Goal: Task Accomplishment & Management: Use online tool/utility

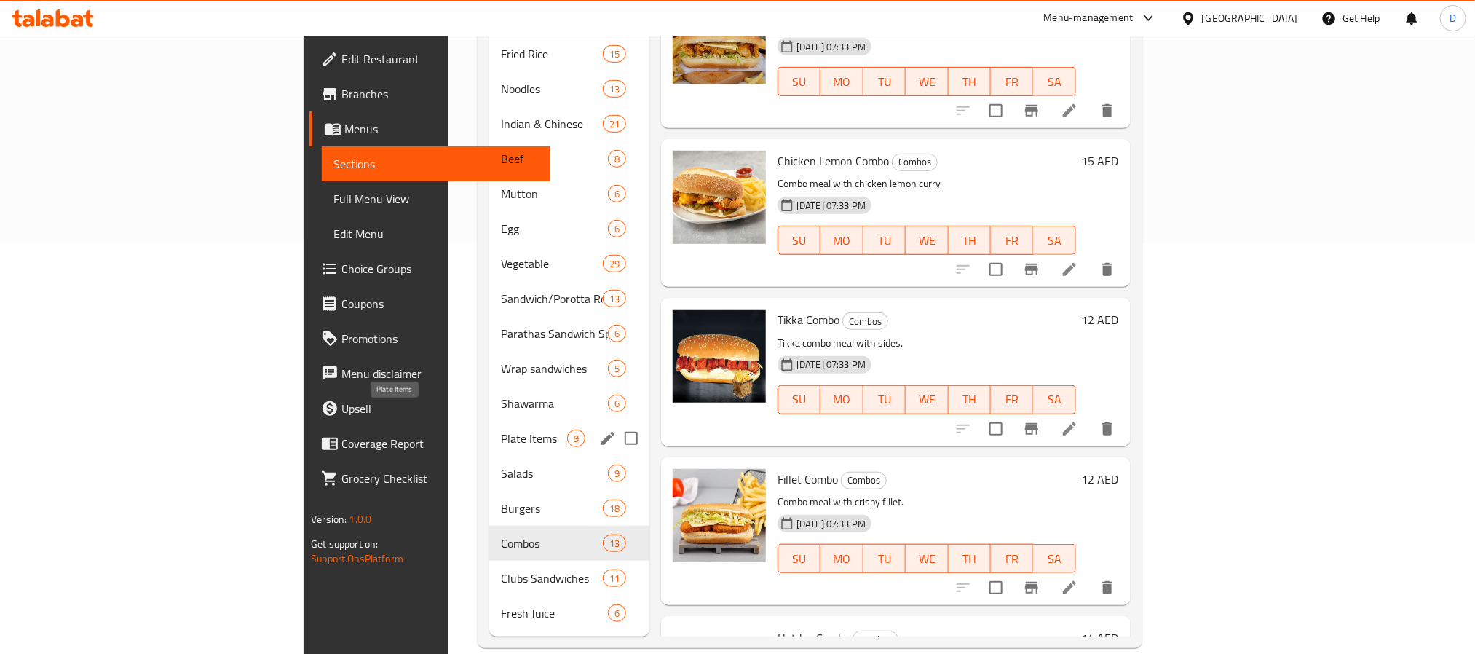
scroll to position [411, 0]
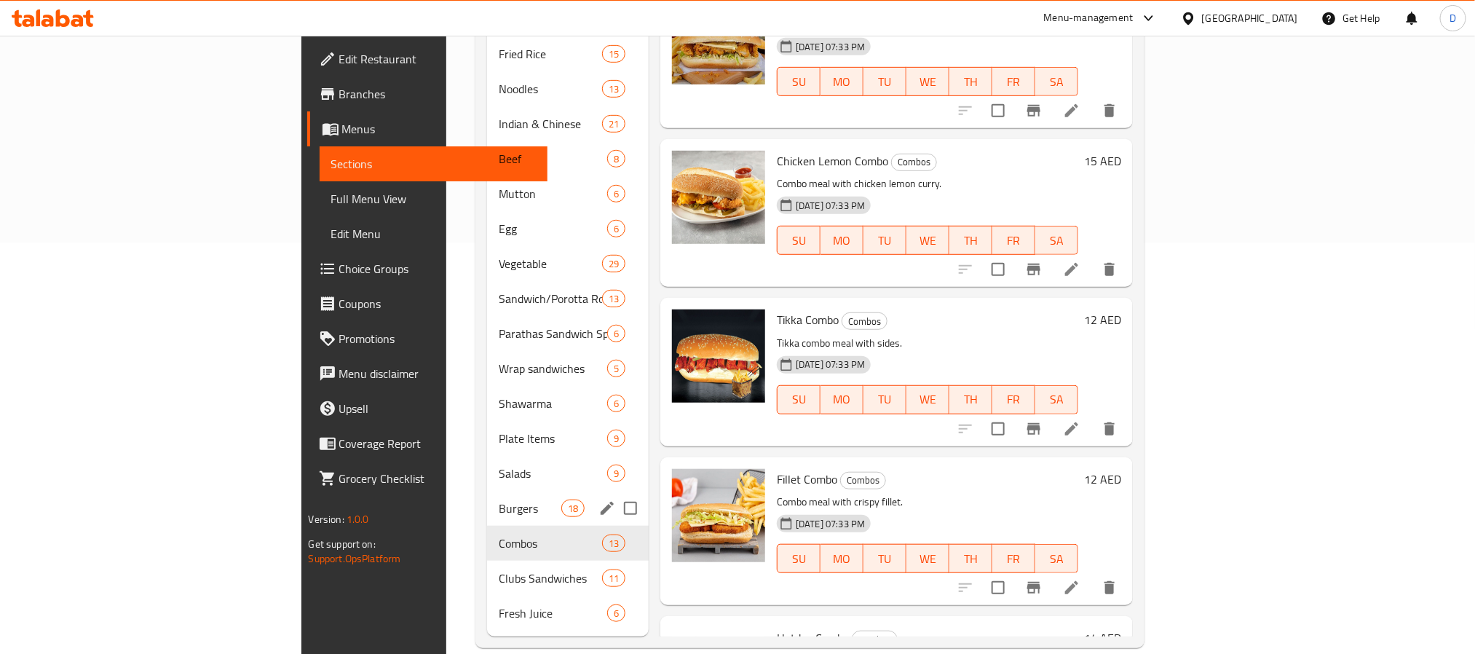
click at [487, 498] on div "Burgers 18" at bounding box center [568, 508] width 162 height 35
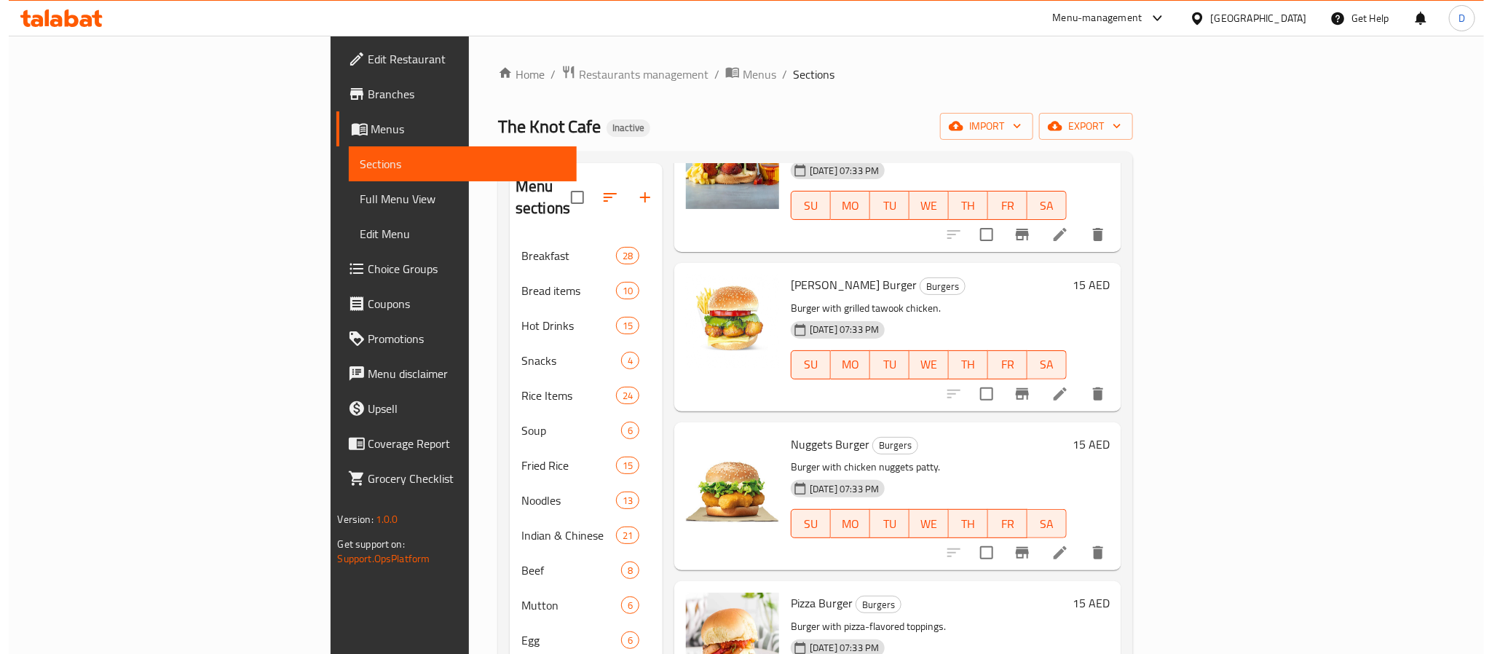
scroll to position [874, 0]
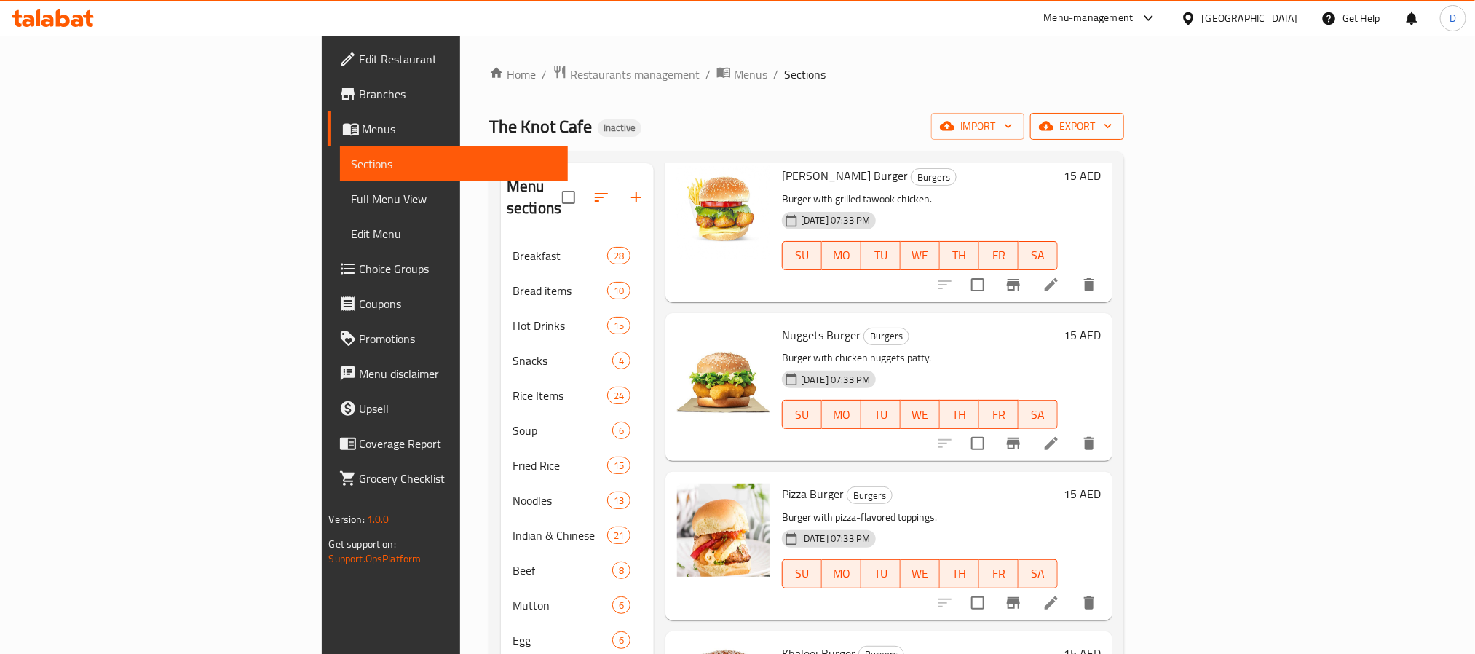
click at [1113, 118] on span "export" at bounding box center [1077, 126] width 71 height 18
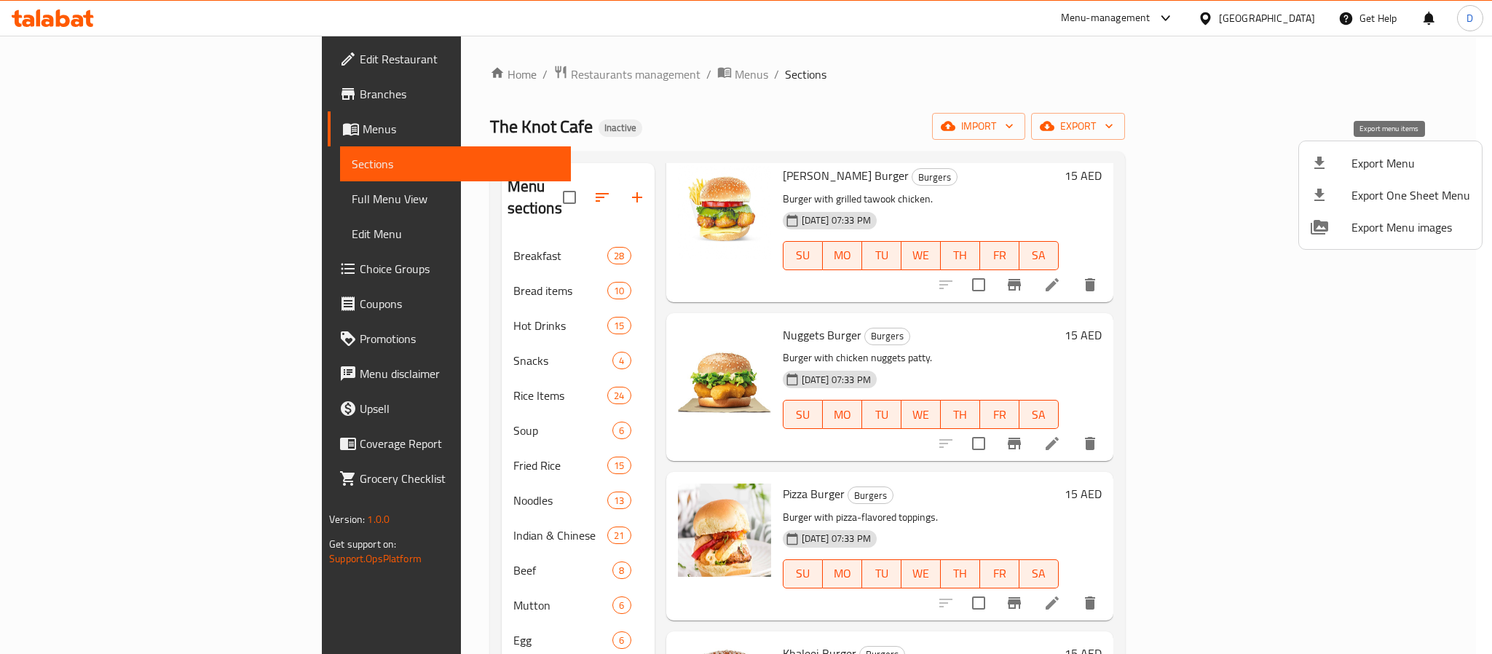
click at [1366, 162] on span "Export Menu" at bounding box center [1410, 162] width 119 height 17
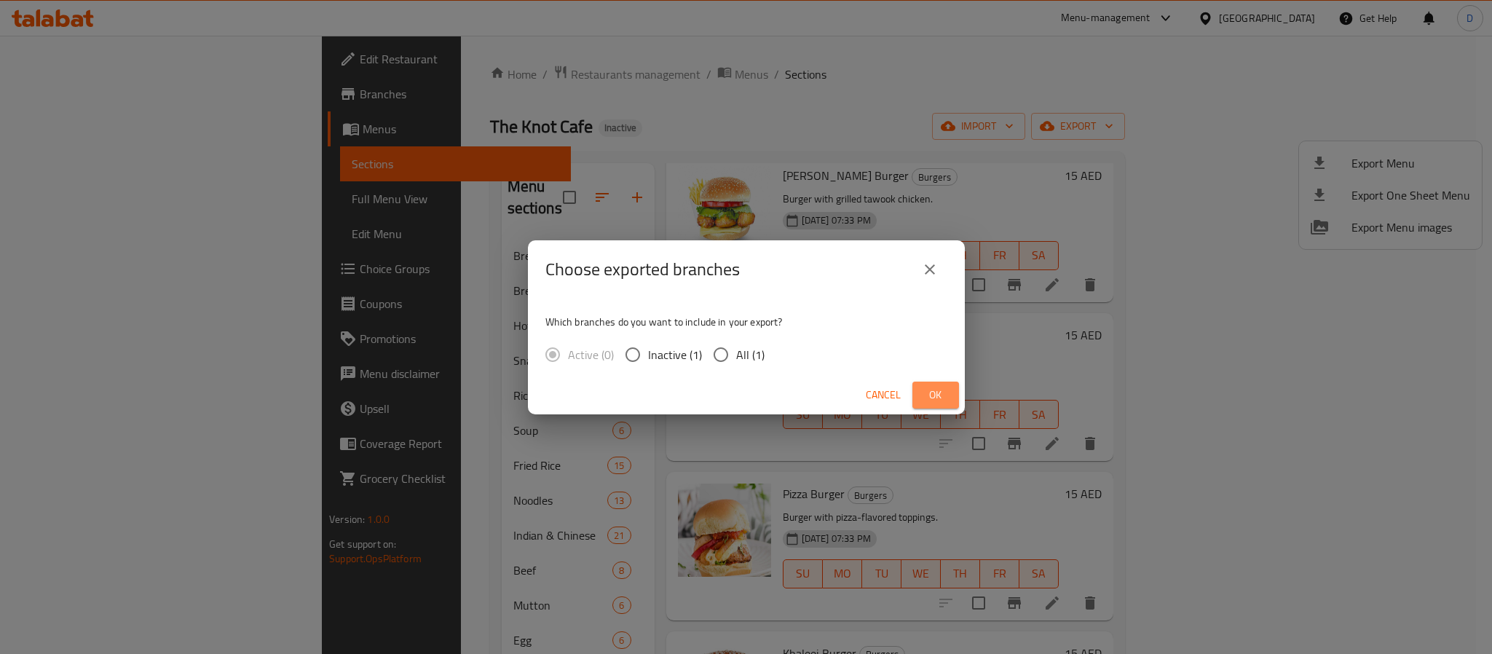
click at [941, 390] on span "Ok" at bounding box center [935, 395] width 23 height 18
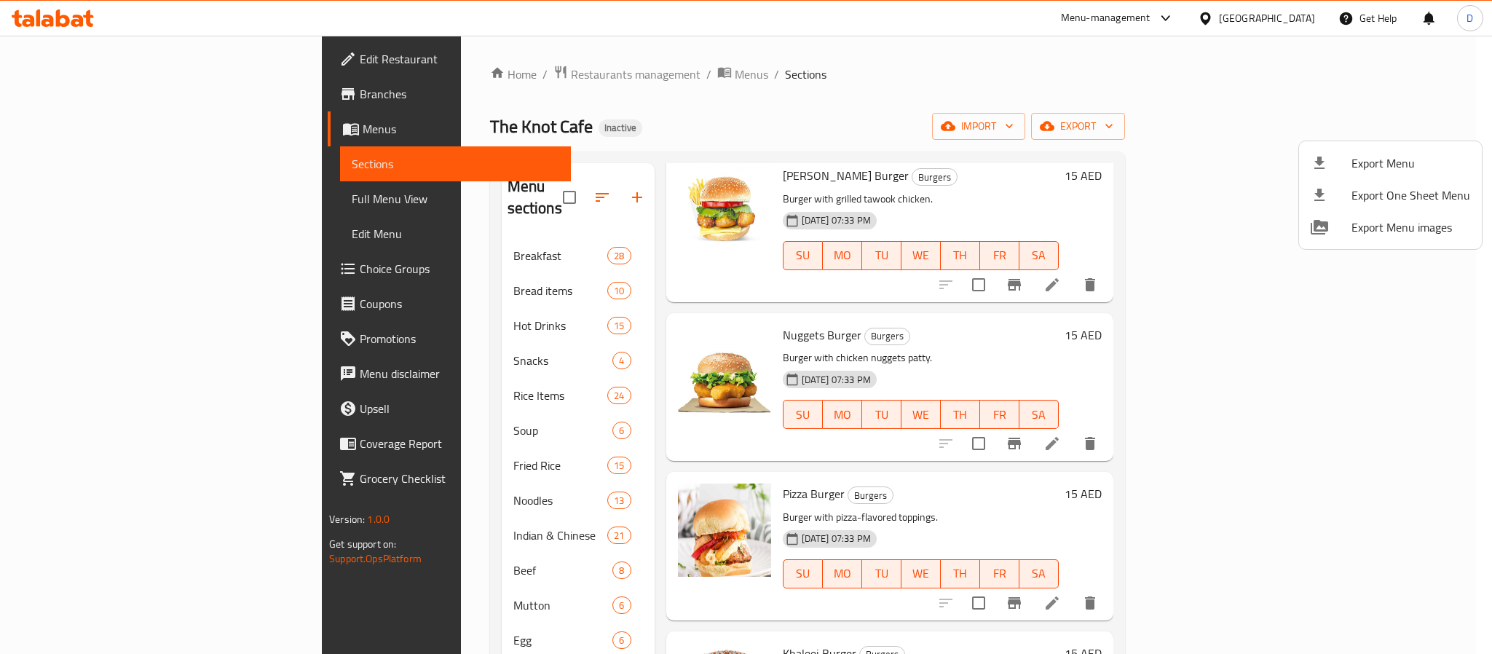
click at [416, 81] on div at bounding box center [746, 327] width 1492 height 654
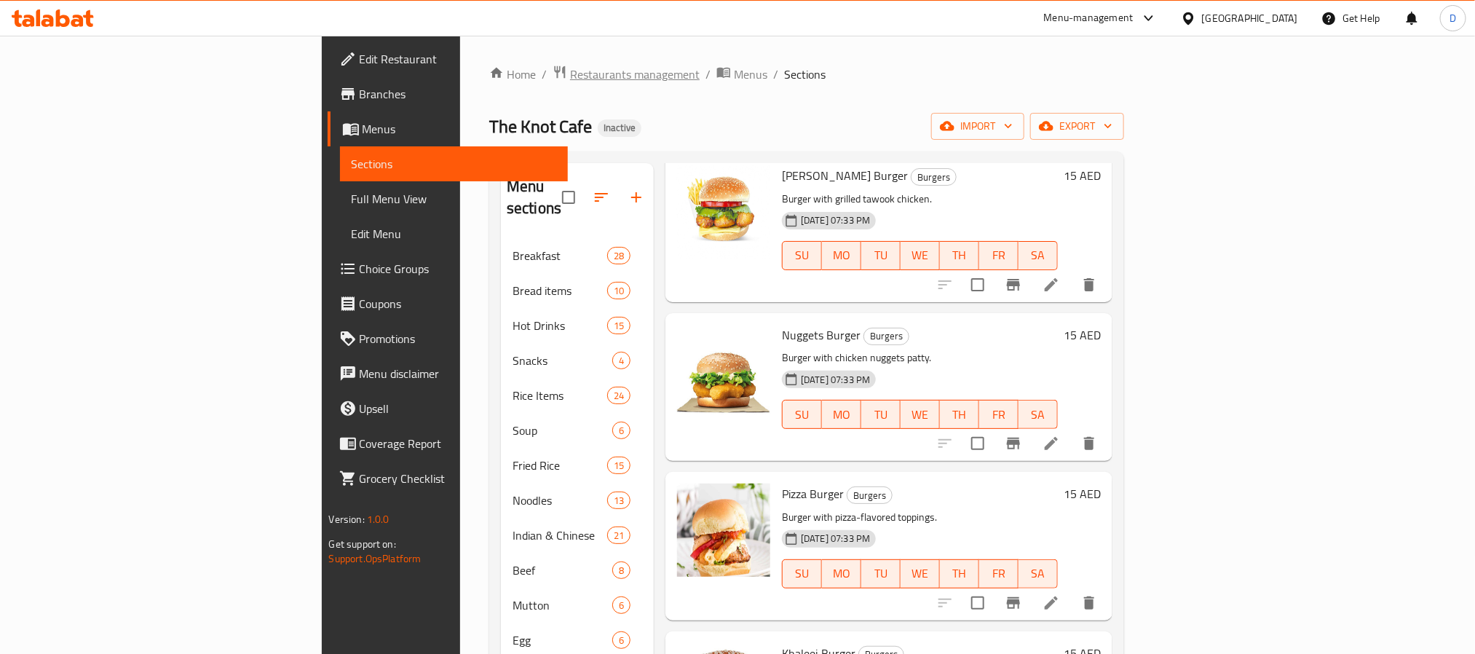
click at [570, 75] on span "Restaurants management" at bounding box center [635, 74] width 130 height 17
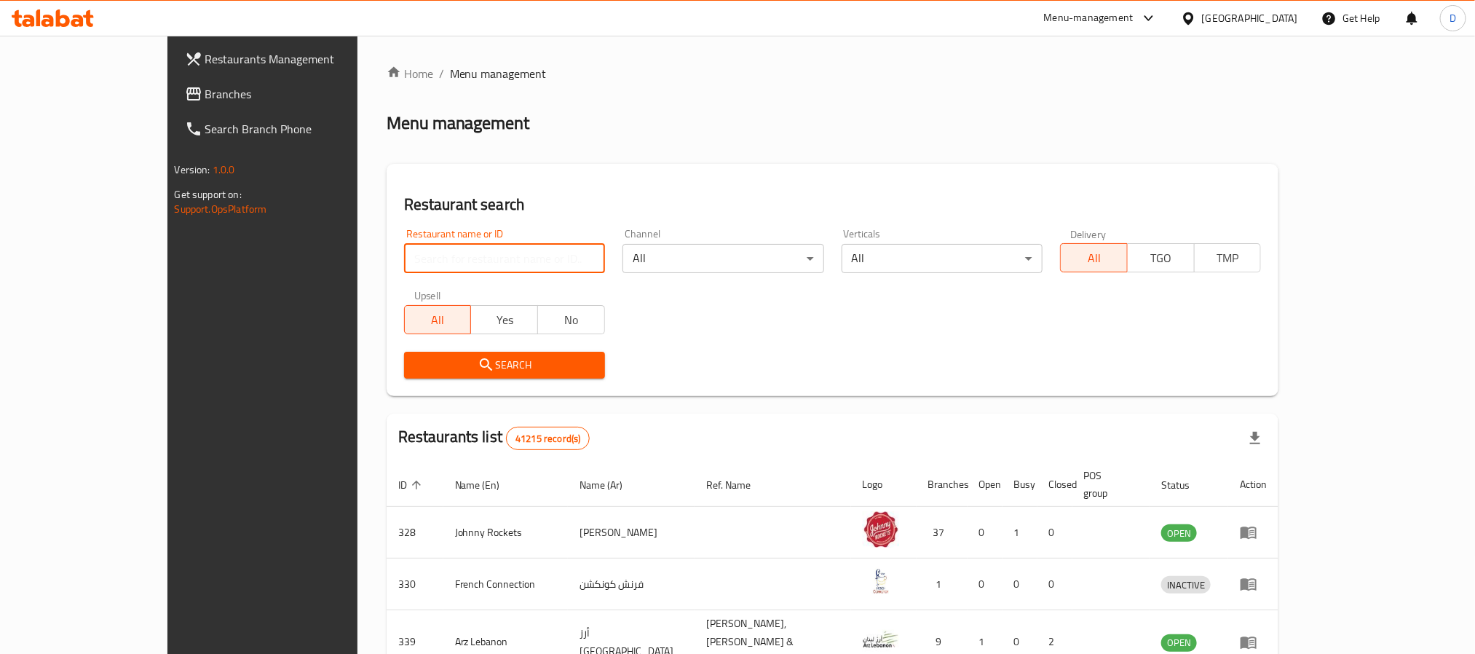
drag, startPoint x: 463, startPoint y: 252, endPoint x: 464, endPoint y: 215, distance: 37.1
click at [463, 250] on input "search" at bounding box center [504, 258] width 201 height 29
paste input "Food Plaza Restaurant"
type input "Food Plaza Restaurant"
click button "Search" at bounding box center [504, 365] width 201 height 27
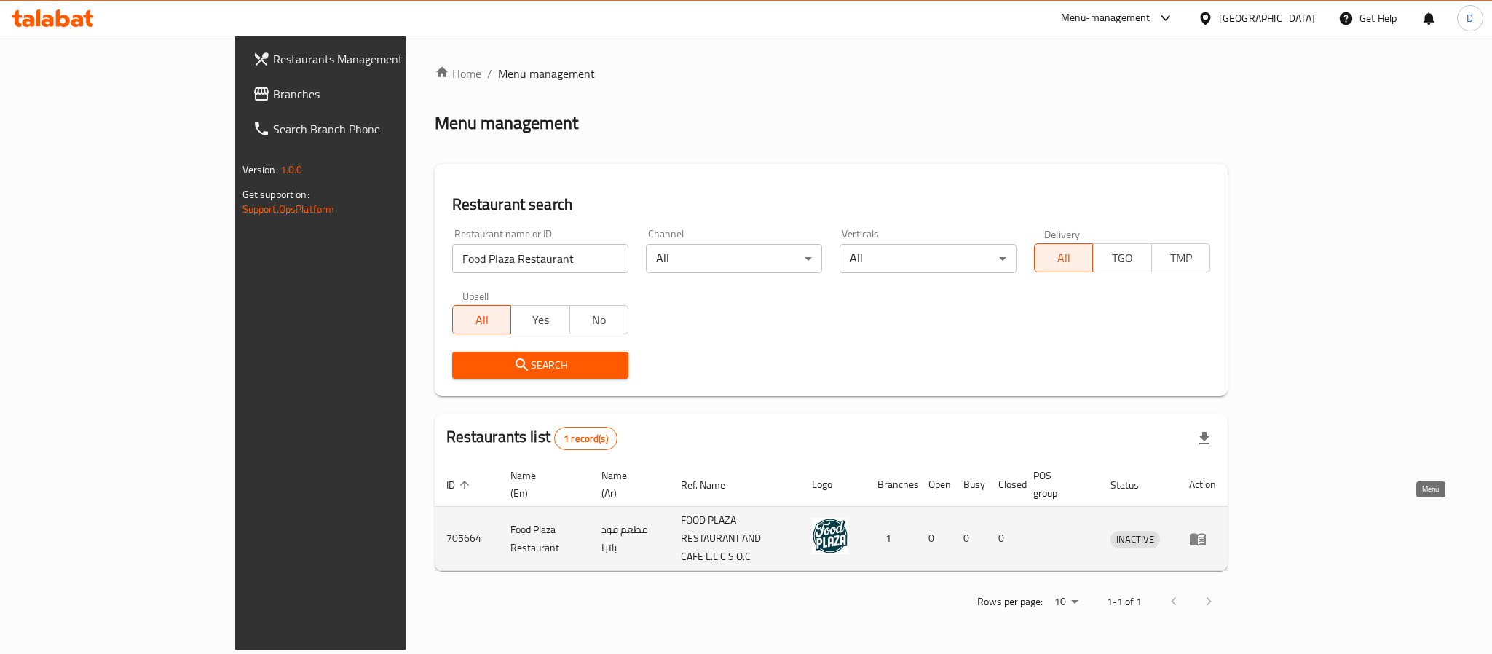
click at [1207, 530] on icon "enhanced table" at bounding box center [1197, 538] width 17 height 17
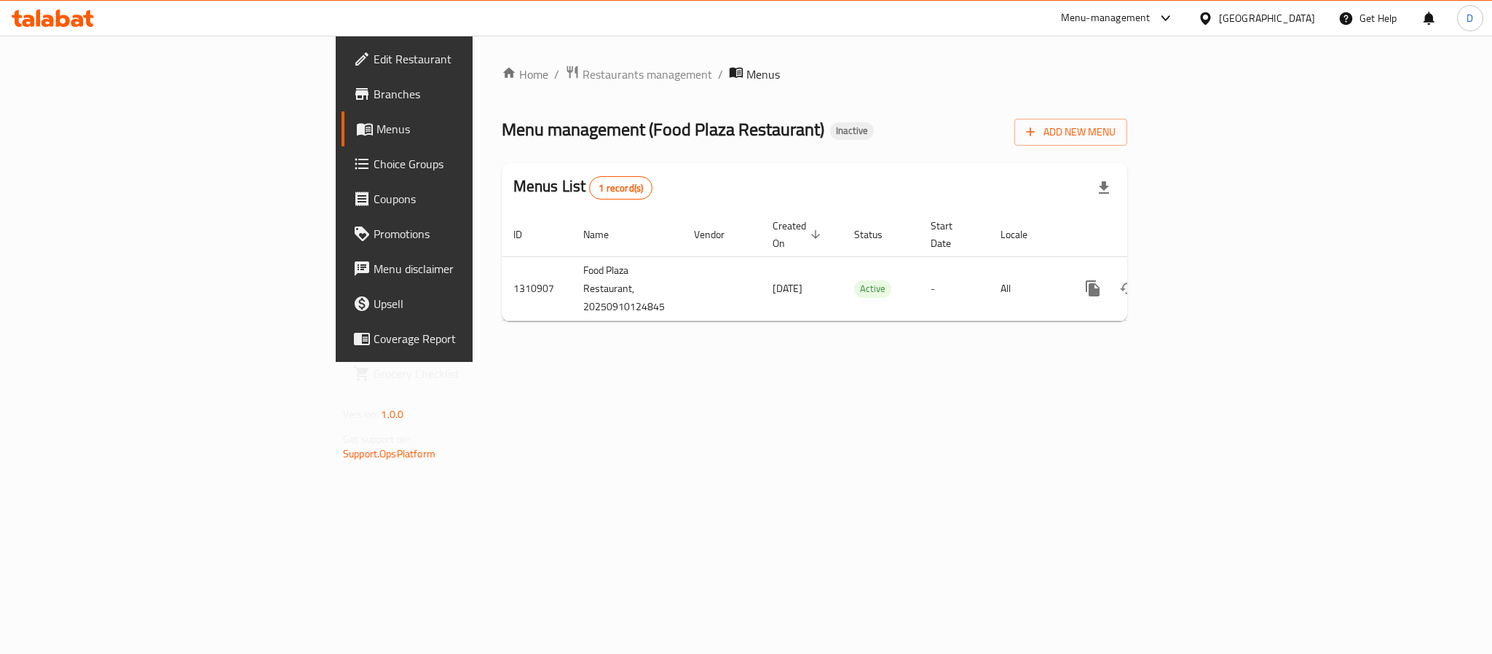
click at [374, 64] on span "Edit Restaurant" at bounding box center [474, 58] width 200 height 17
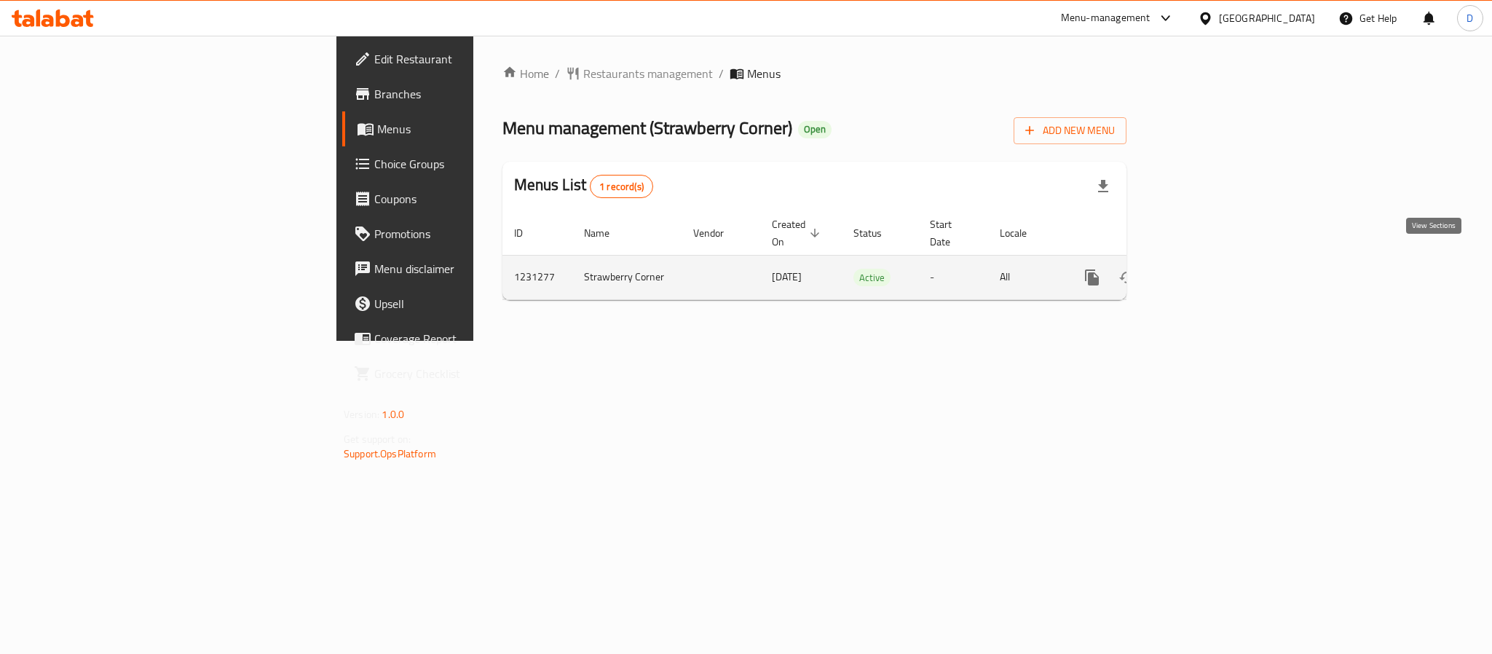
click at [1206, 269] on icon "enhanced table" at bounding box center [1196, 277] width 17 height 17
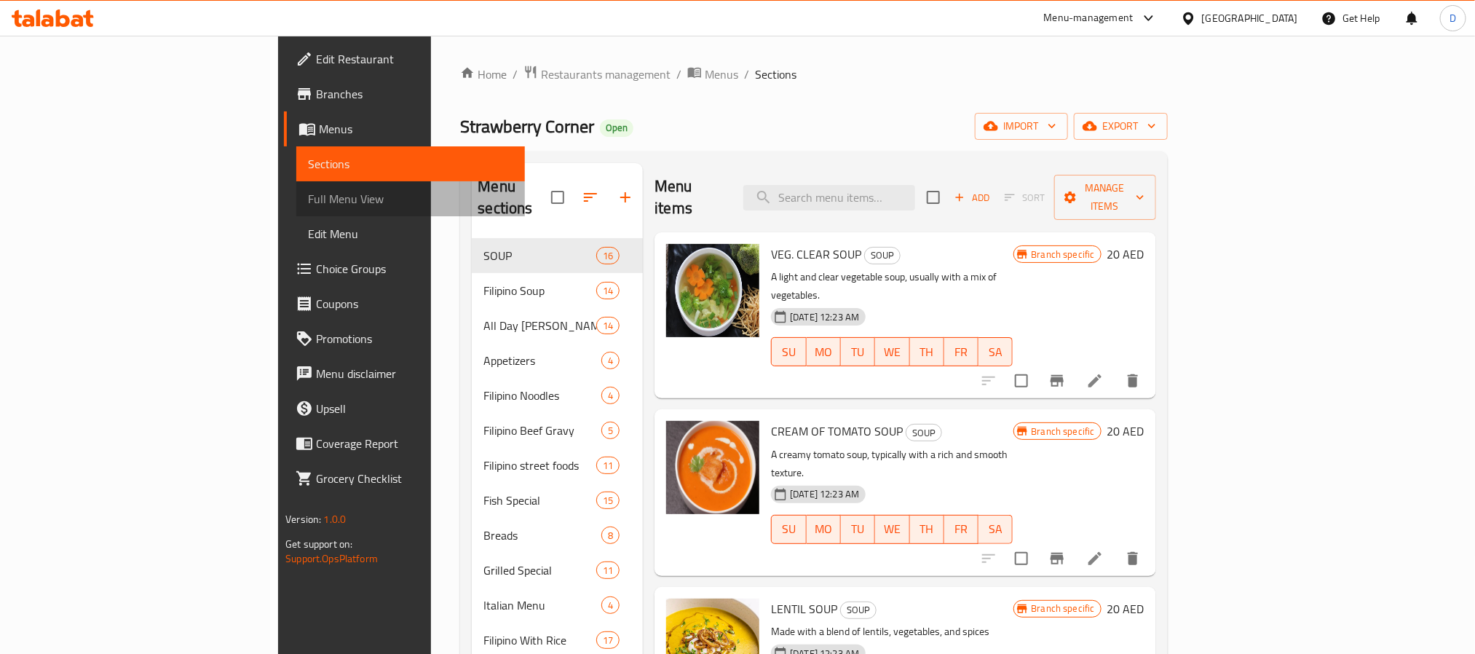
click at [308, 200] on span "Full Menu View" at bounding box center [410, 198] width 205 height 17
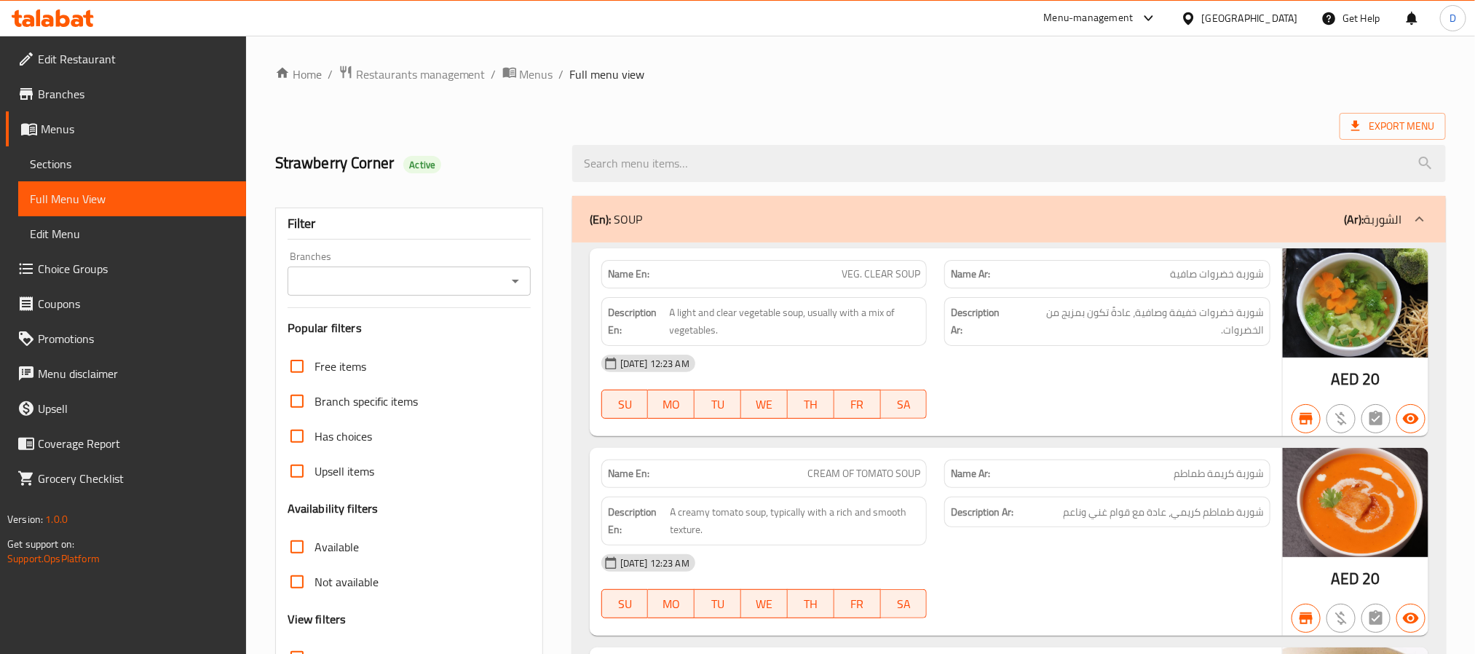
click at [516, 278] on icon "Open" at bounding box center [515, 280] width 17 height 17
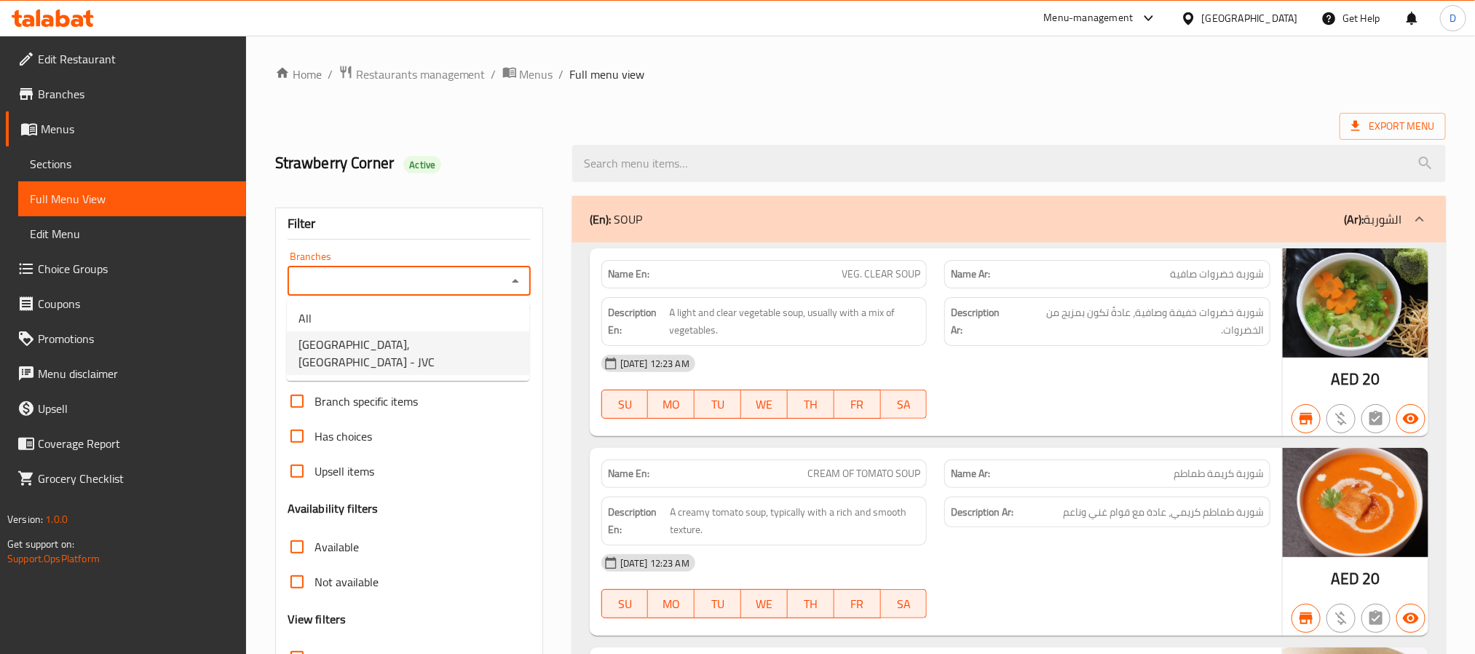
click at [483, 358] on span "Strawberry Corner, Jumeirah Village Circle - JVC" at bounding box center [408, 353] width 219 height 35
type input "Strawberry Corner, Jumeirah Village Circle - JVC"
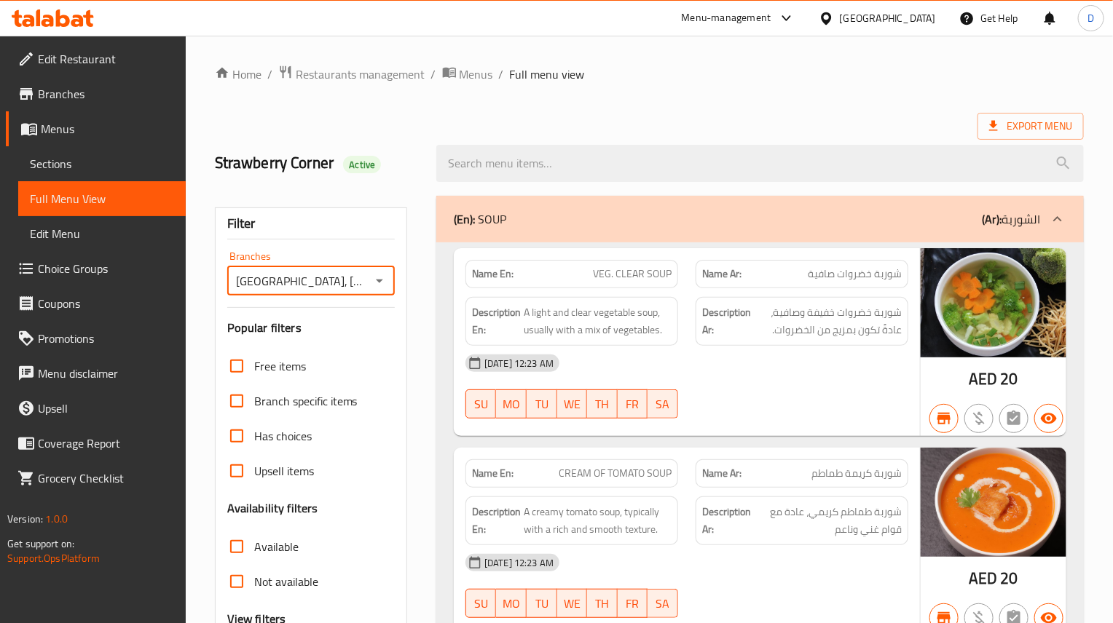
click at [649, 275] on span "VEG. CLEAR SOUP" at bounding box center [632, 273] width 79 height 15
click at [647, 275] on span "VEG. CLEAR SOUP" at bounding box center [632, 273] width 79 height 15
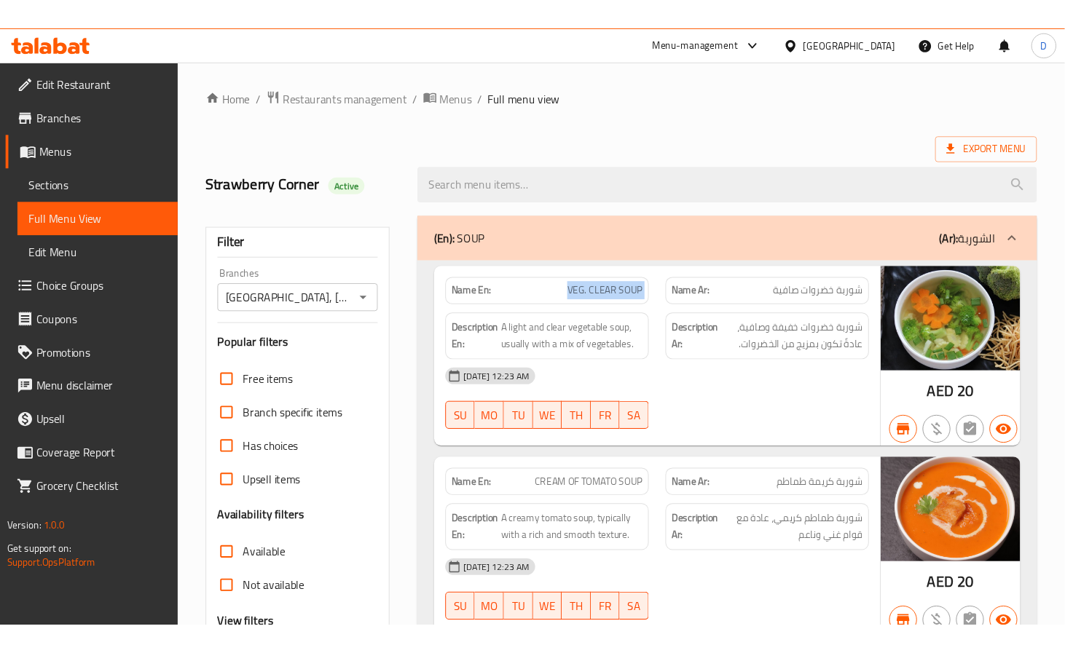
scroll to position [44, 0]
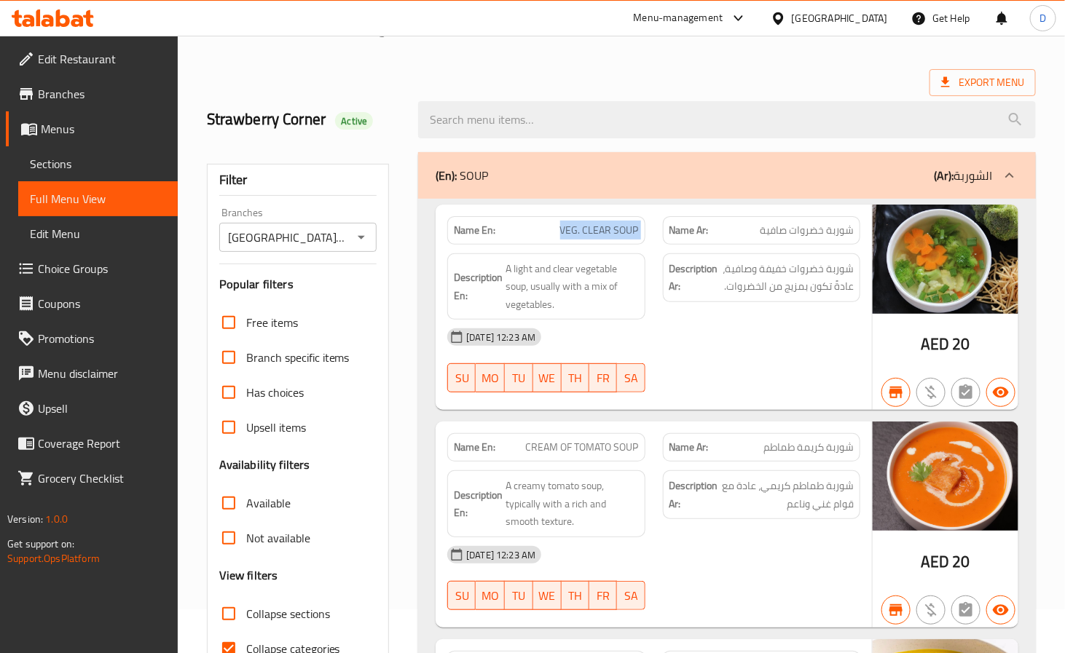
copy span "VEG. CLEAR SOUP"
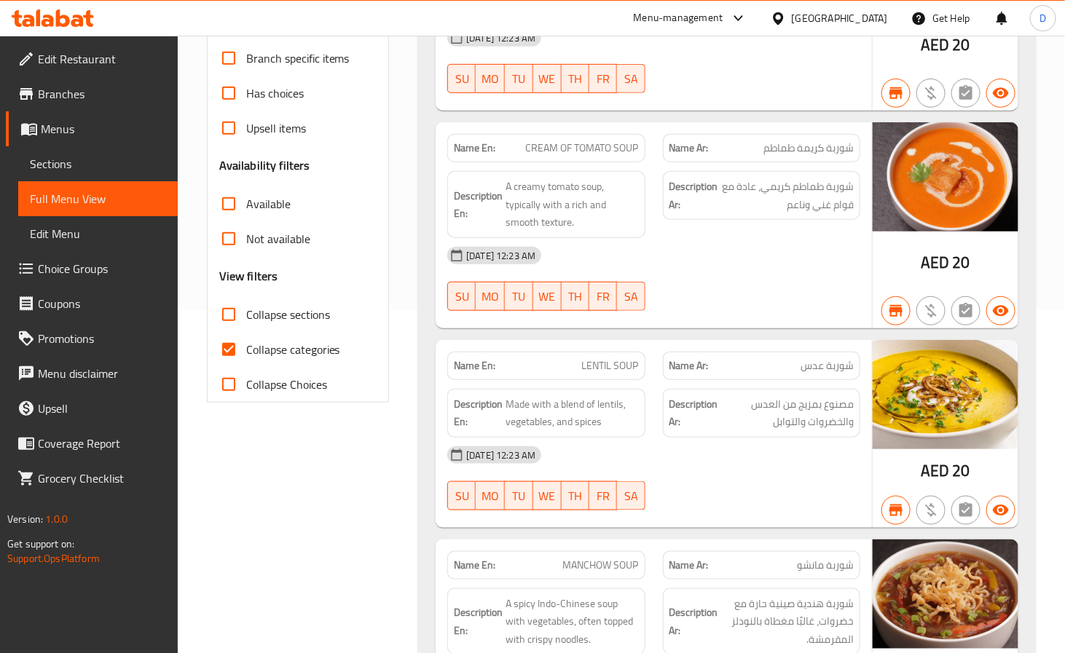
scroll to position [0, 0]
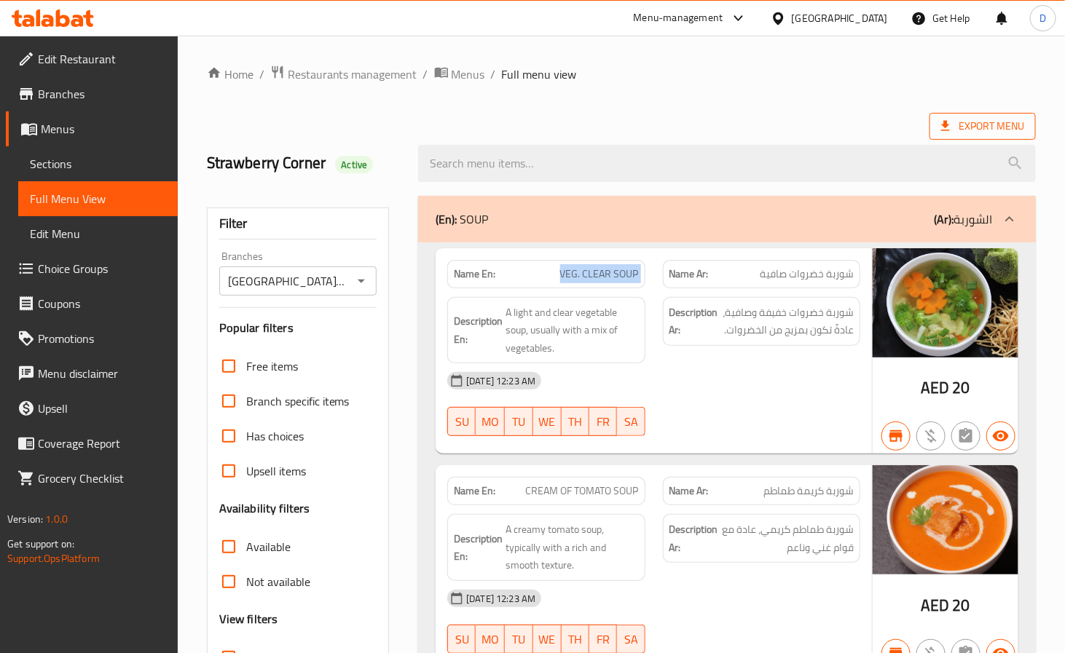
click at [990, 138] on span "Export Menu" at bounding box center [982, 126] width 106 height 27
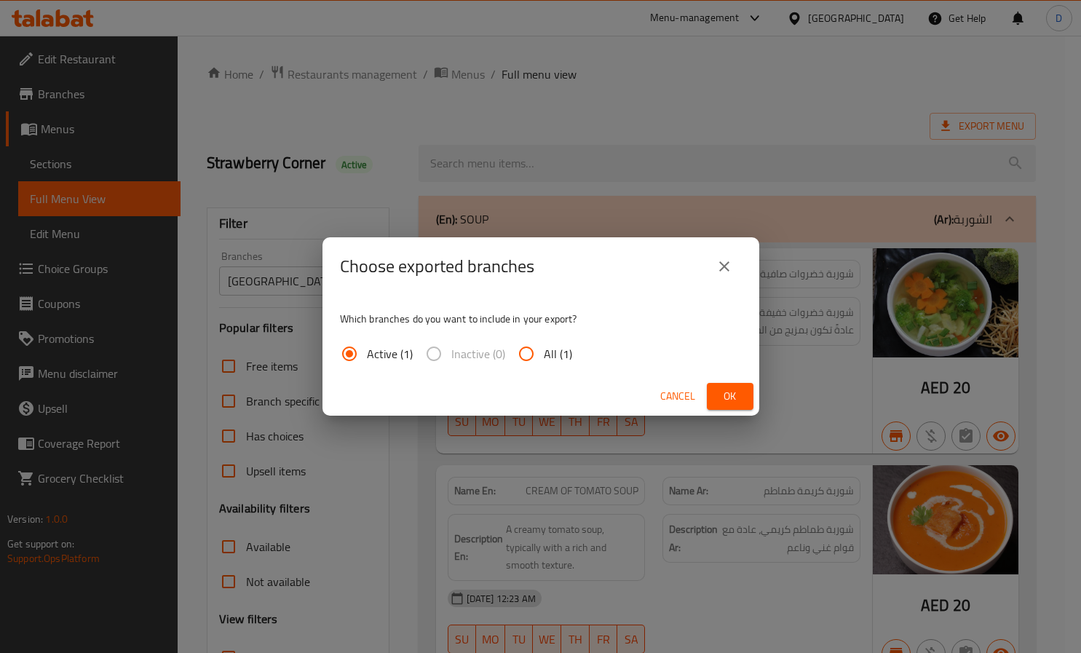
click at [736, 391] on span "Ok" at bounding box center [730, 396] width 23 height 18
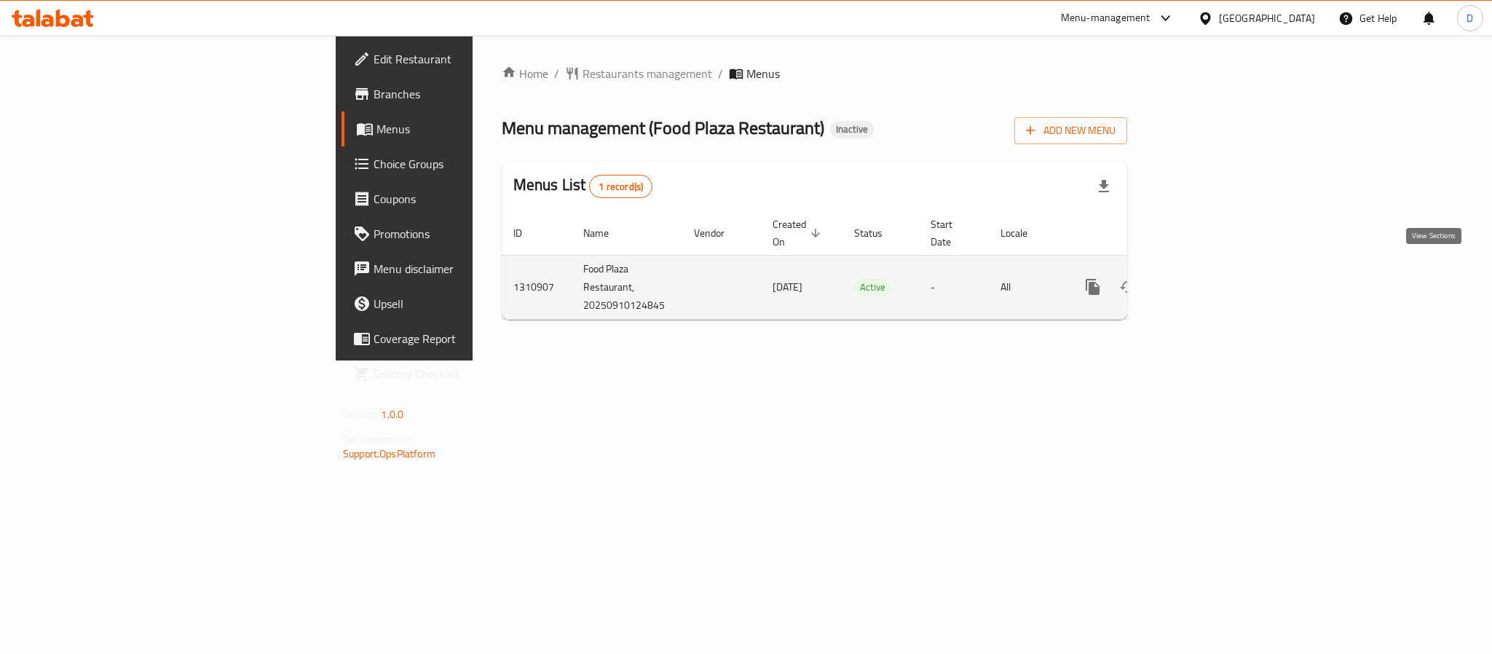
click at [1215, 269] on link "enhanced table" at bounding box center [1197, 286] width 35 height 35
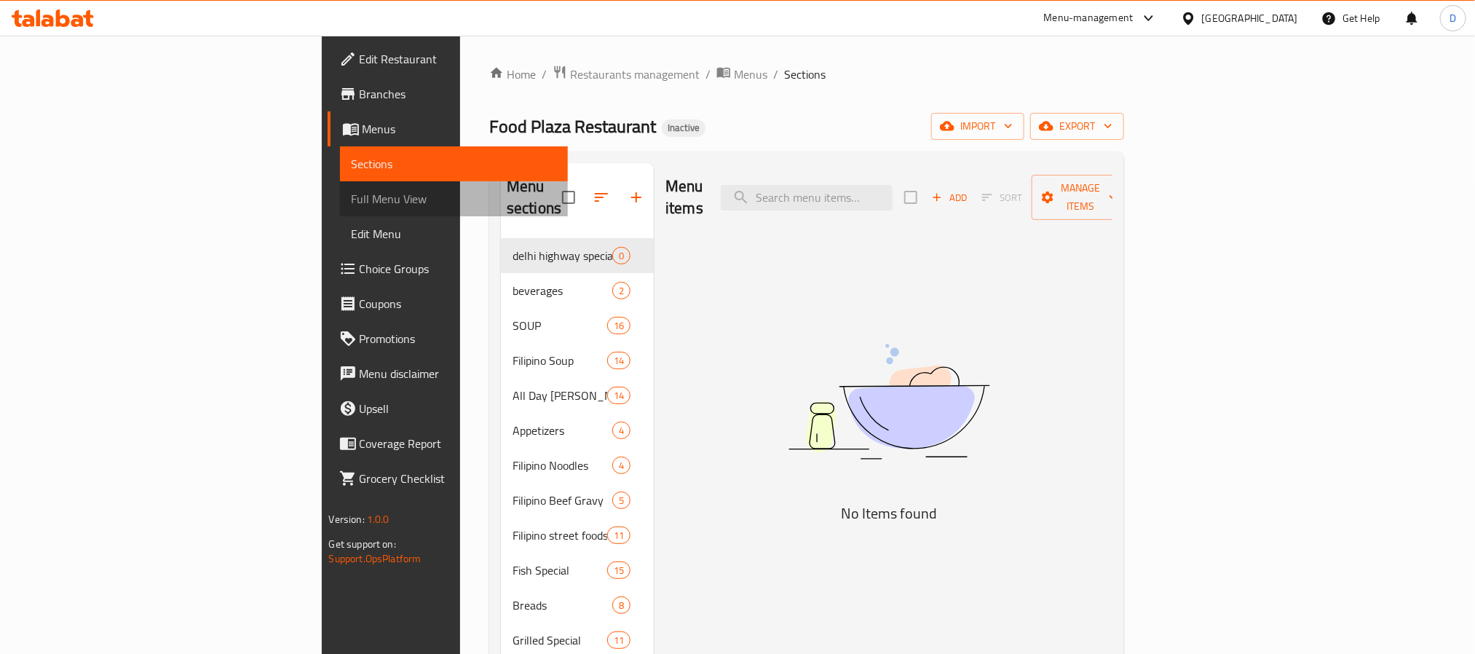
click at [352, 197] on span "Full Menu View" at bounding box center [454, 198] width 205 height 17
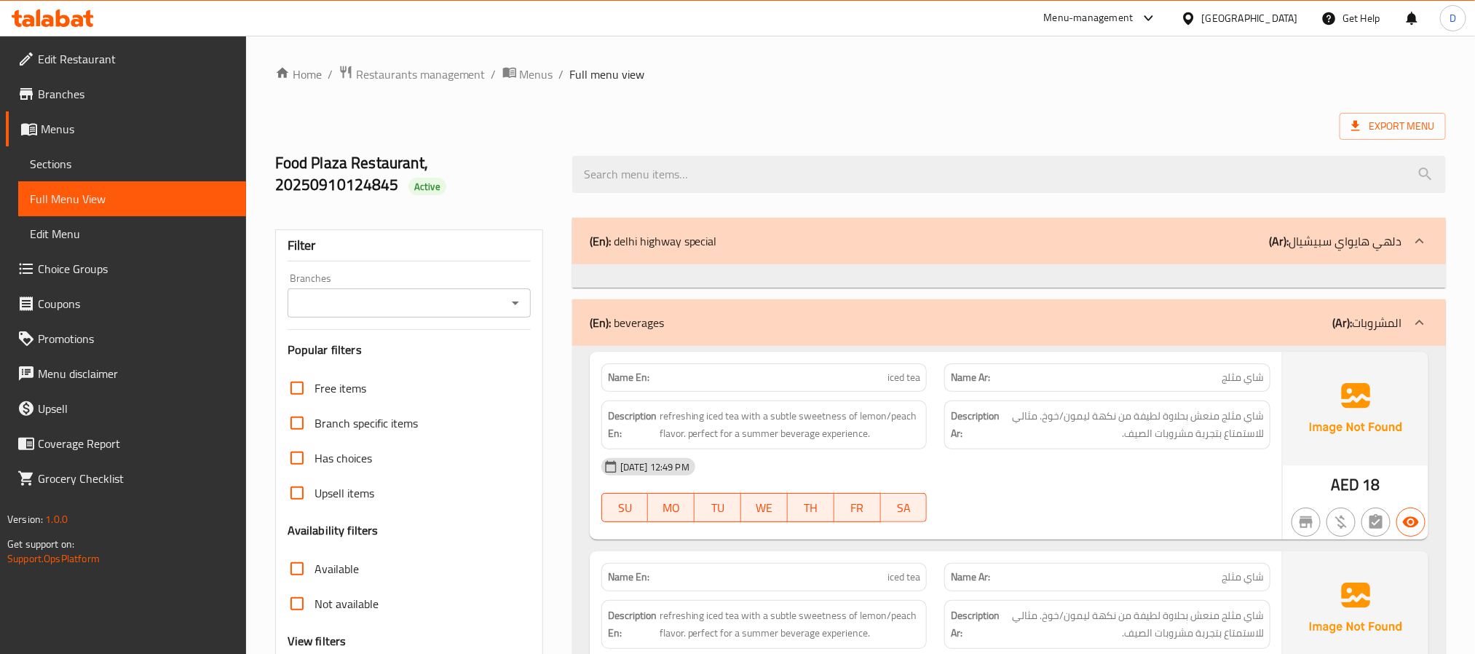
click at [1081, 500] on div "10-09-2025 12:49 PM SU MO TU WE TH FR SA" at bounding box center [936, 490] width 687 height 82
click at [511, 291] on div "Branches" at bounding box center [409, 302] width 243 height 29
click at [518, 308] on icon "Open" at bounding box center [515, 302] width 17 height 17
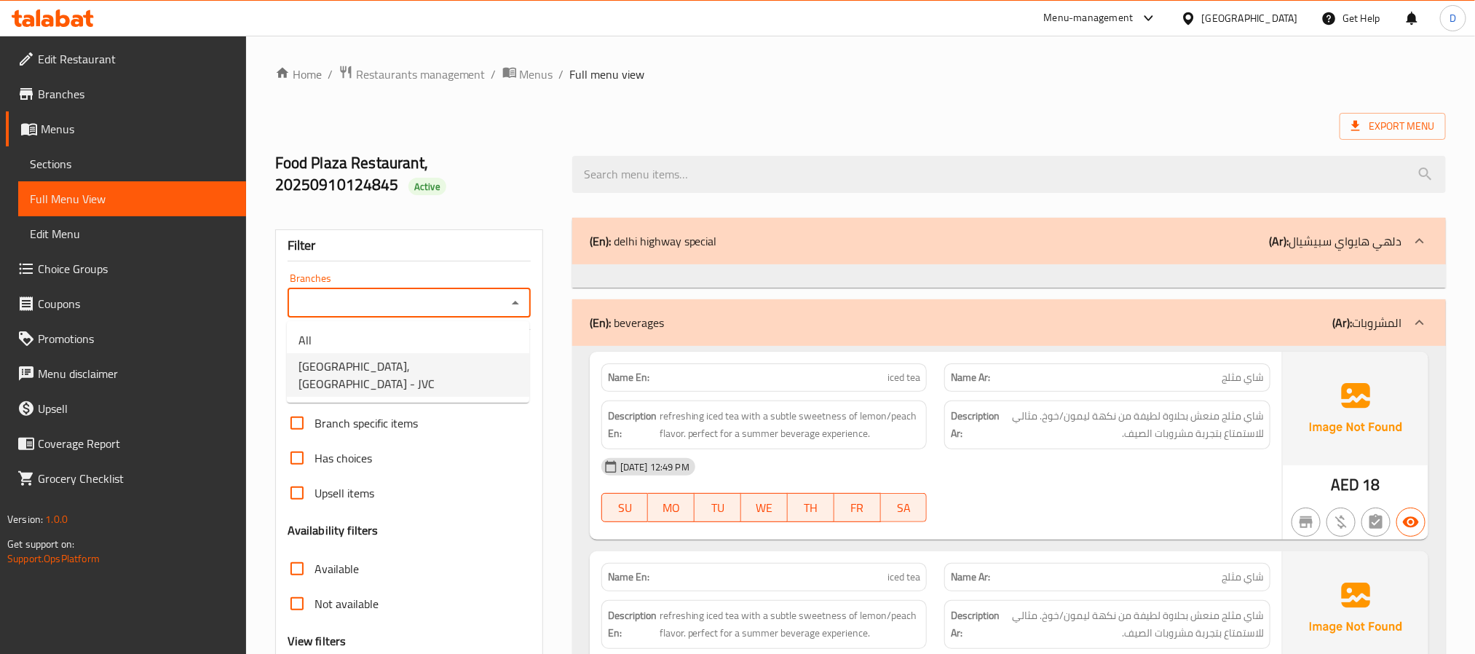
click at [446, 369] on span "Food Plaza Restaurant, Jumeirah Village Circle - JVC" at bounding box center [408, 375] width 219 height 35
type input "Food Plaza Restaurant, Jumeirah Village Circle - JVC"
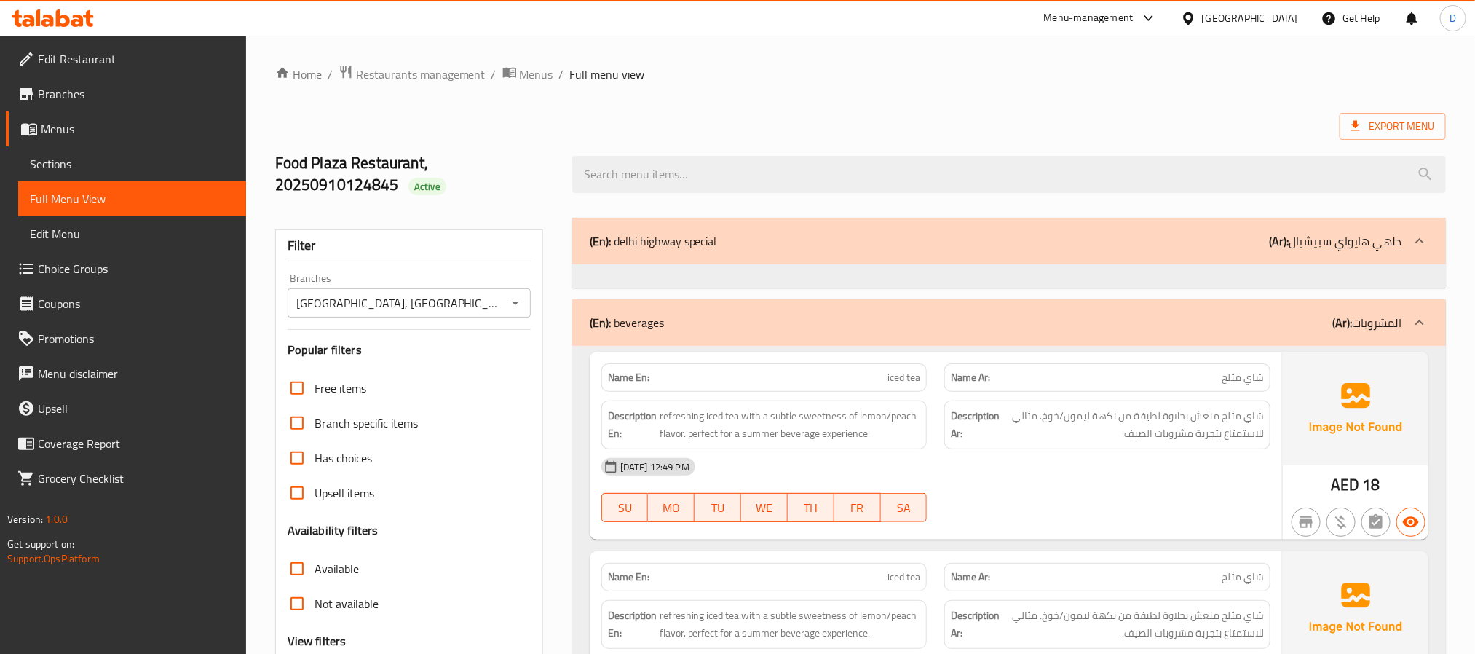
click at [1132, 481] on div "10-09-2025 12:49 PM" at bounding box center [936, 466] width 687 height 35
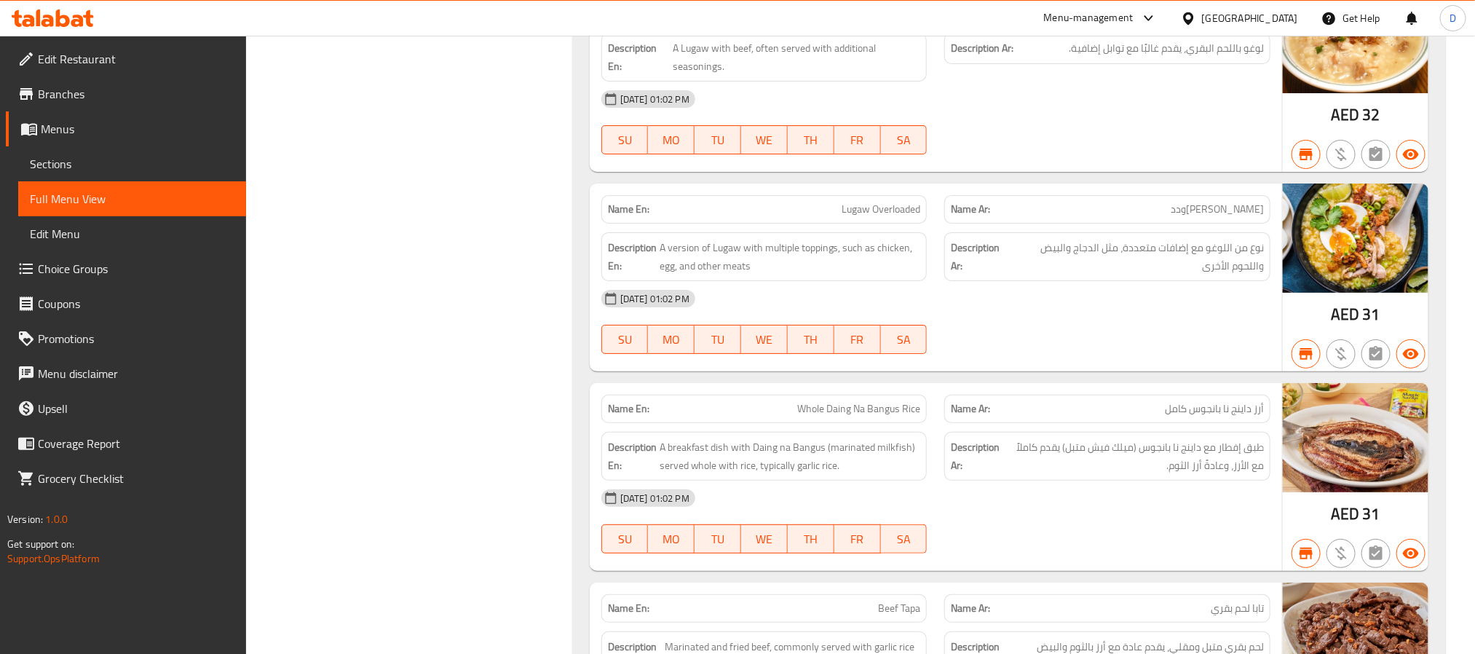
scroll to position [9162, 0]
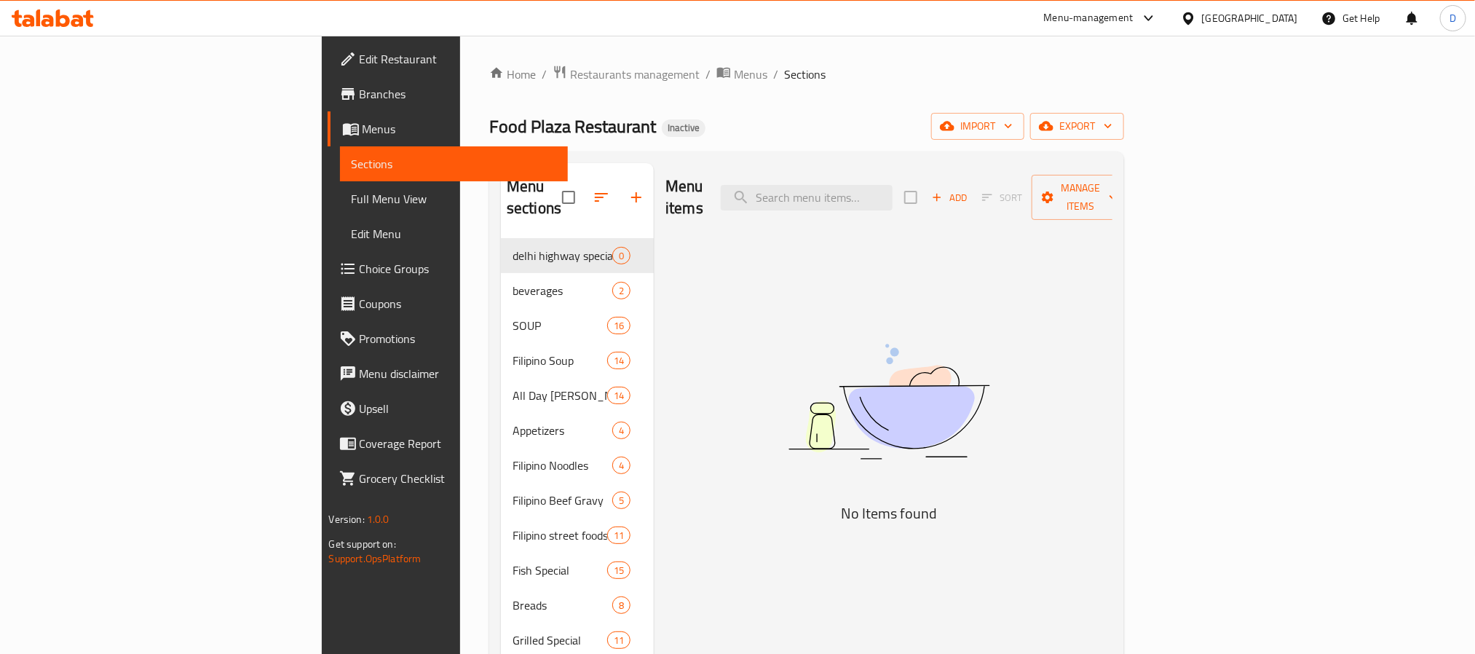
click at [1232, 20] on div "[GEOGRAPHIC_DATA]" at bounding box center [1250, 18] width 96 height 16
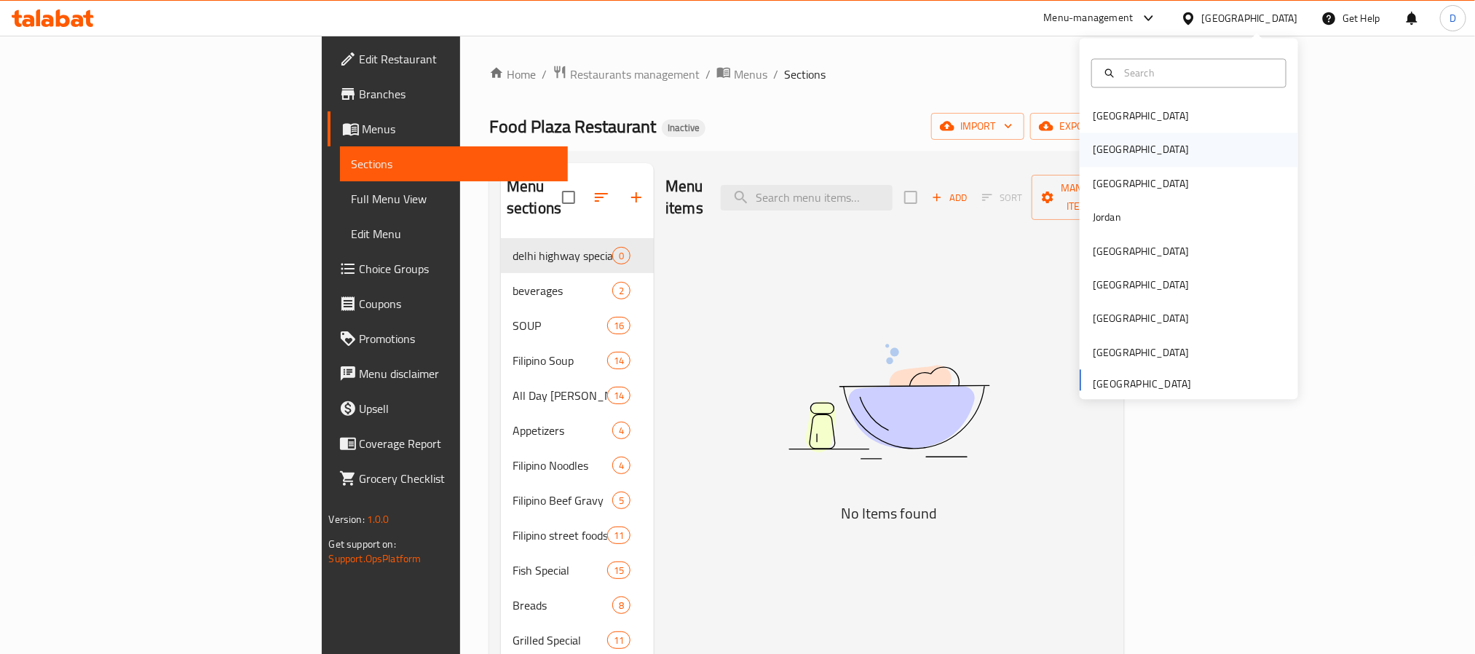
click at [1119, 146] on div "Egypt" at bounding box center [1189, 149] width 218 height 33
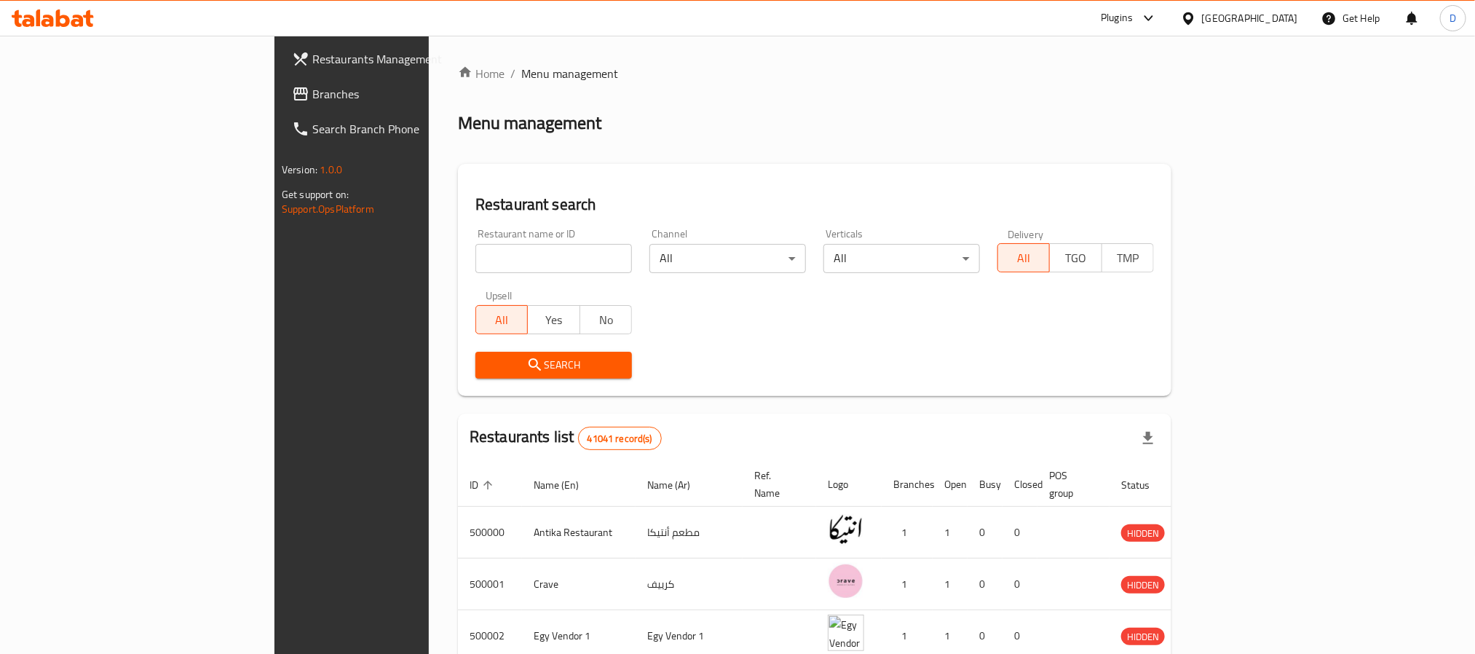
click at [1133, 25] on div "Plugins" at bounding box center [1117, 17] width 32 height 17
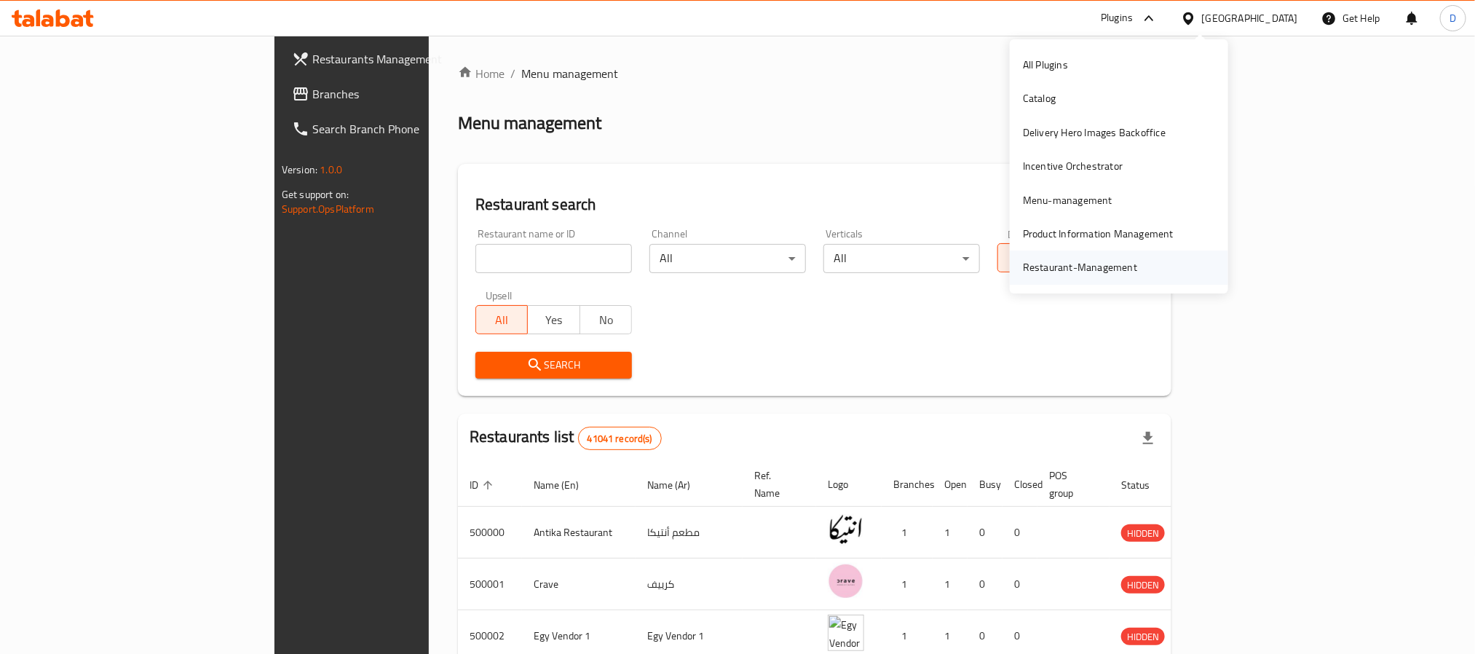
click at [1080, 259] on div "Restaurant-Management" at bounding box center [1080, 267] width 114 height 16
